Goal: Find specific page/section: Find specific page/section

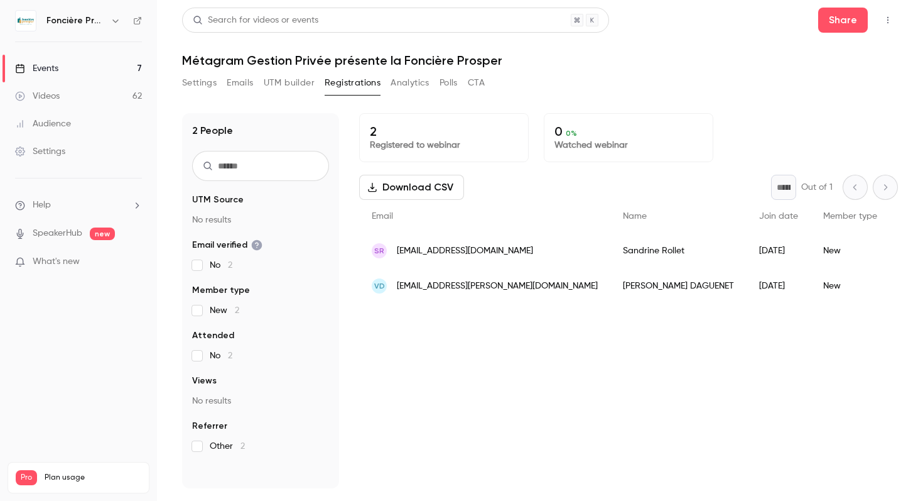
click at [408, 90] on button "Analytics" at bounding box center [410, 83] width 39 height 20
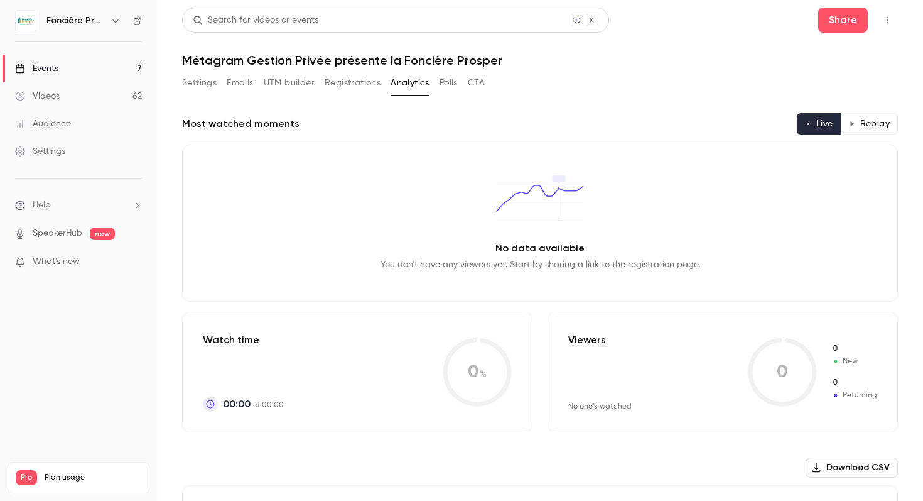
click at [452, 83] on button "Polls" at bounding box center [449, 83] width 18 height 20
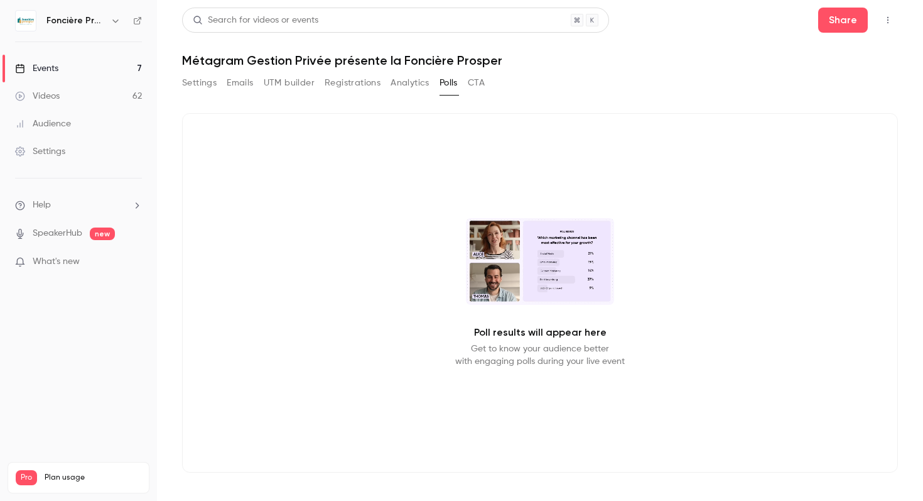
click at [472, 81] on button "CTA" at bounding box center [476, 83] width 17 height 20
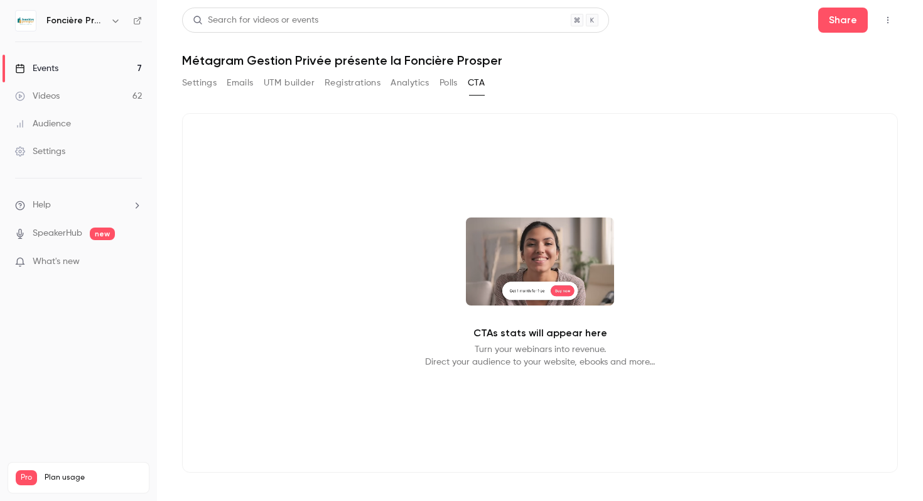
click at [282, 79] on button "UTM builder" at bounding box center [289, 83] width 51 height 20
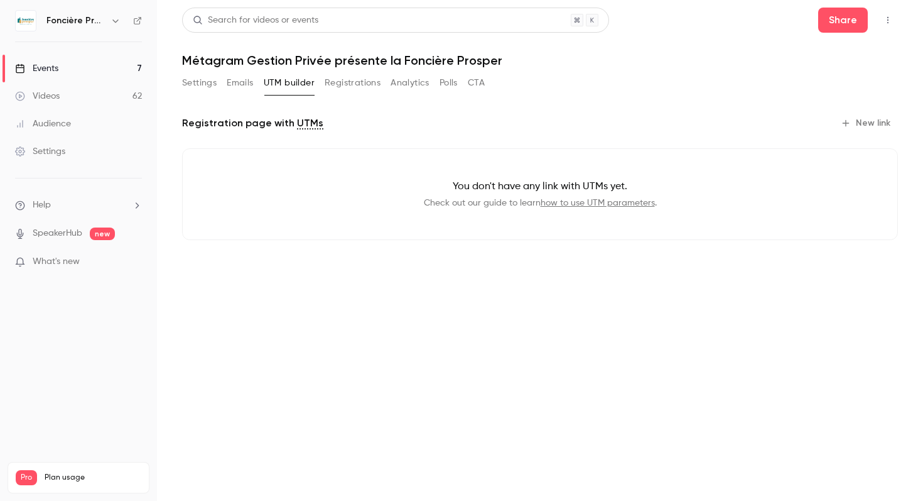
click at [222, 71] on div "Search for videos or events Share Métagram Gestion Privée présente la Foncière …" at bounding box center [540, 134] width 716 height 252
click at [232, 80] on button "Emails" at bounding box center [240, 83] width 26 height 20
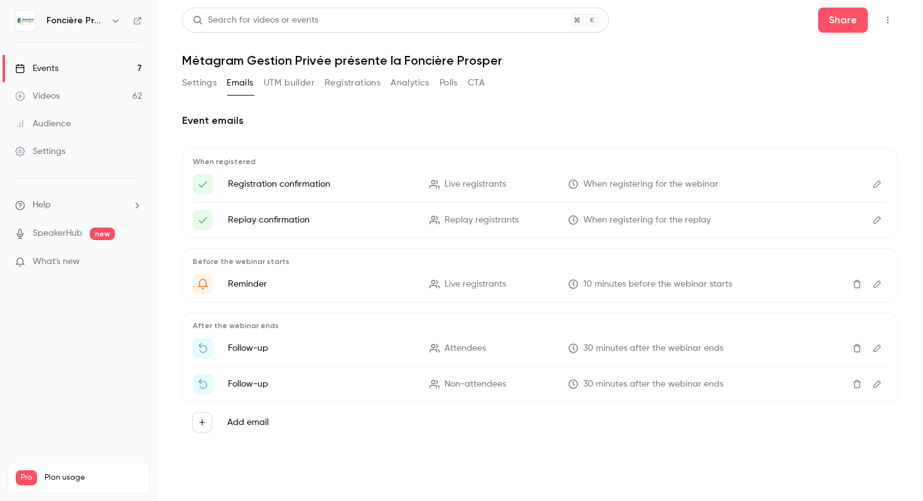
click at [208, 84] on button "Settings" at bounding box center [199, 83] width 35 height 20
